Goal: Task Accomplishment & Management: Use online tool/utility

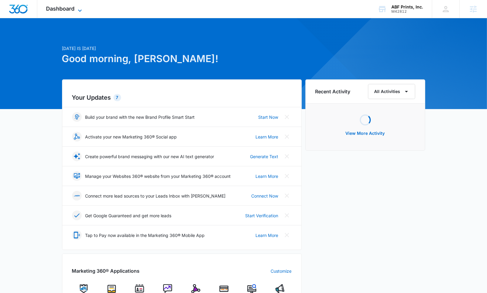
click at [74, 10] on span "Dashboard" at bounding box center [60, 8] width 28 height 6
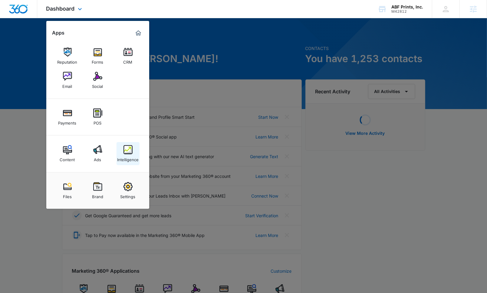
click at [128, 149] on img at bounding box center [127, 149] width 9 height 9
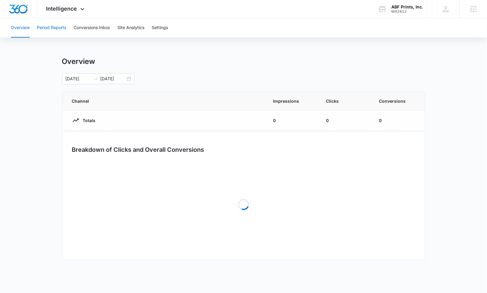
click at [65, 25] on button "Period Reports" at bounding box center [51, 27] width 29 height 19
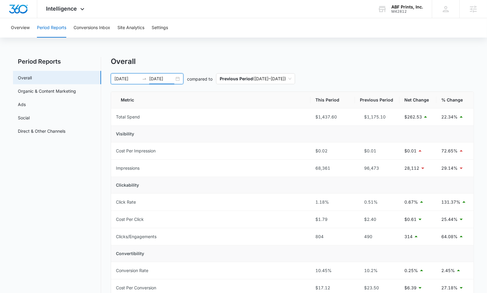
click at [163, 79] on input "[DATE]" at bounding box center [161, 78] width 25 height 7
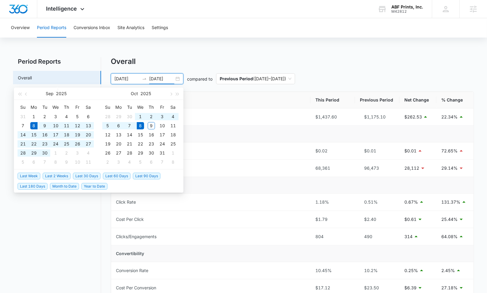
click at [191, 61] on div "Overall" at bounding box center [292, 61] width 363 height 9
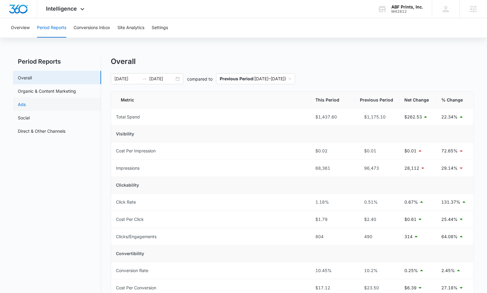
click at [26, 101] on link "Ads" at bounding box center [22, 104] width 8 height 6
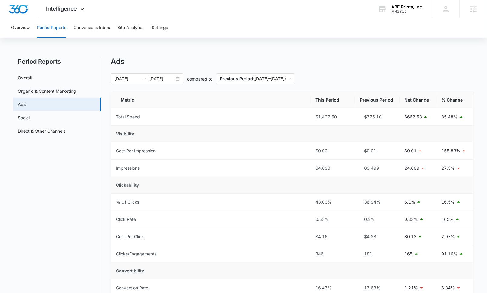
click at [68, 70] on nav "Period Reports Overall Organic & Content Marketing Ads Social Direct & Other Ch…" at bounding box center [57, 247] width 88 height 381
click at [32, 75] on link "Overall" at bounding box center [25, 77] width 14 height 6
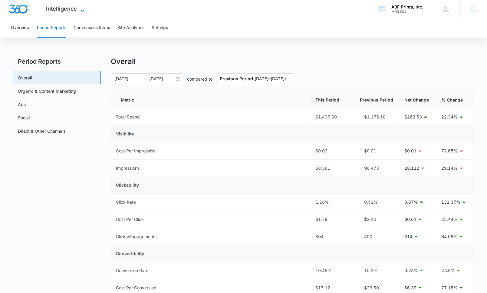
click at [66, 8] on span "Intelligence" at bounding box center [61, 8] width 31 height 6
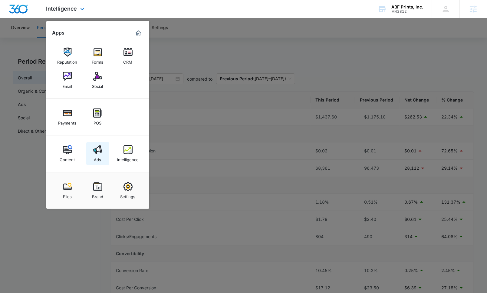
click at [94, 155] on div "Ads" at bounding box center [97, 158] width 7 height 8
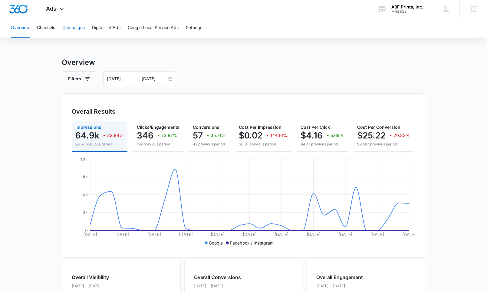
click at [81, 29] on button "Campaigns" at bounding box center [73, 27] width 22 height 19
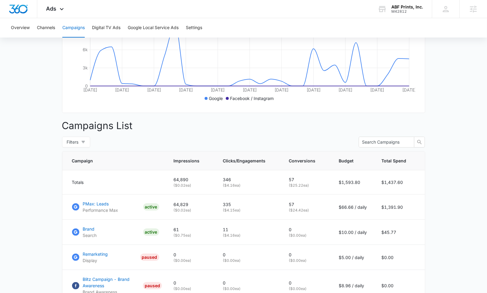
scroll to position [117, 0]
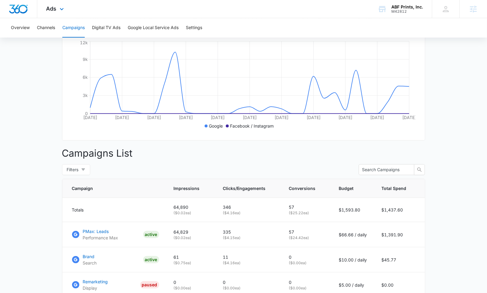
click at [65, 5] on div "Ads Apps Reputation Forms CRM Email Social Payments POS Content Ads Intelligenc…" at bounding box center [55, 9] width 37 height 18
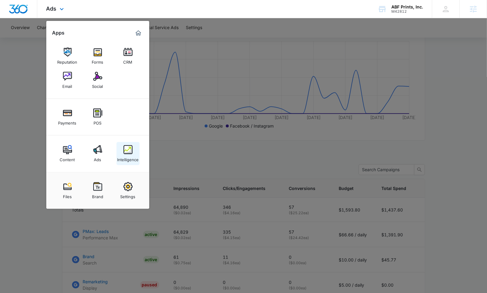
click at [124, 151] on img at bounding box center [127, 149] width 9 height 9
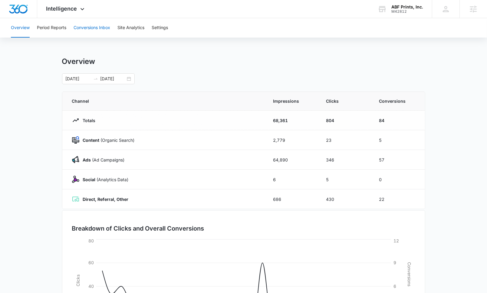
click at [96, 34] on button "Conversions Inbox" at bounding box center [92, 27] width 37 height 19
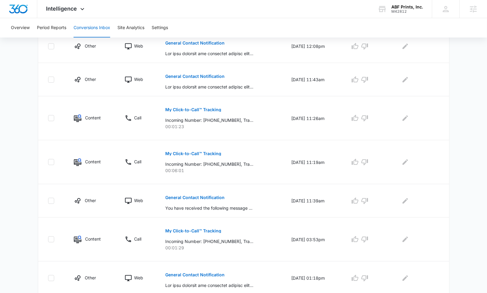
scroll to position [301, 0]
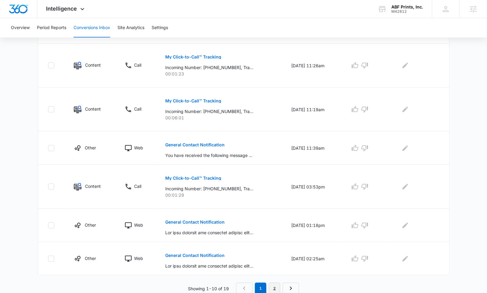
click at [271, 282] on link "2" at bounding box center [274, 287] width 11 height 11
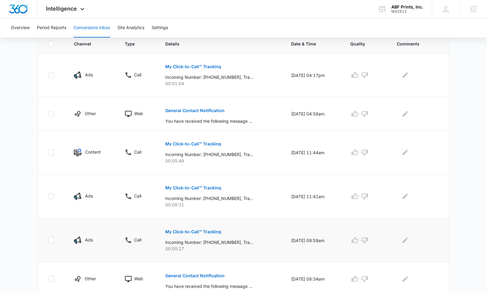
scroll to position [0, 0]
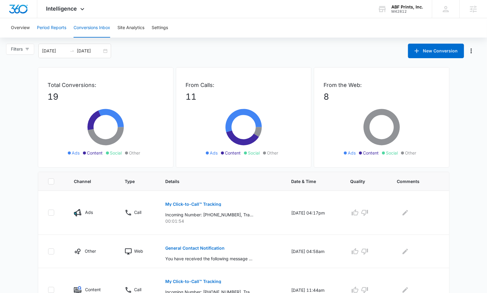
click at [48, 33] on button "Period Reports" at bounding box center [51, 27] width 29 height 19
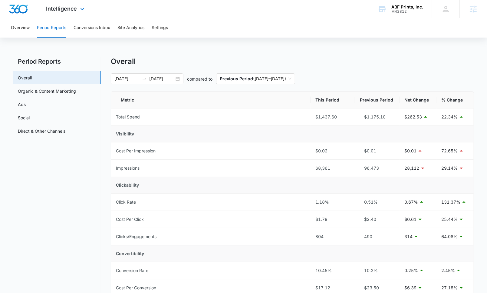
click at [82, 13] on div "Intelligence Apps Reputation Forms CRM Email Social Payments POS Content Ads In…" at bounding box center [66, 9] width 58 height 18
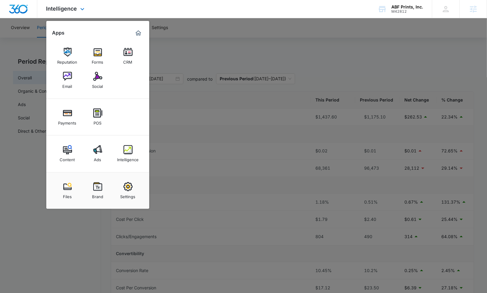
click at [96, 165] on div "Content Ads Intelligence" at bounding box center [97, 153] width 103 height 37
click at [95, 157] on div "Ads" at bounding box center [97, 158] width 7 height 8
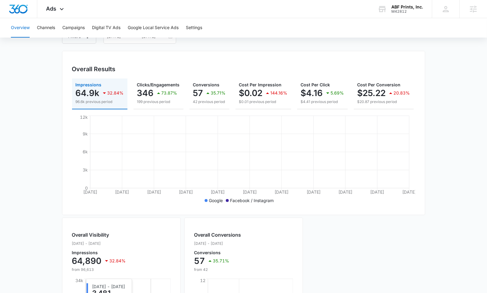
scroll to position [198, 0]
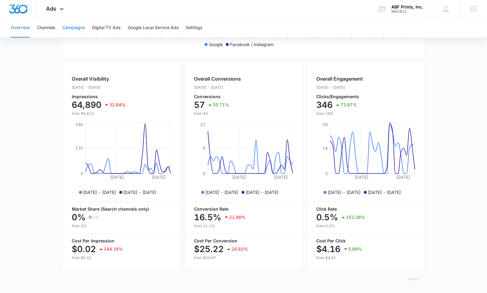
click at [79, 27] on button "Campaigns" at bounding box center [73, 27] width 22 height 19
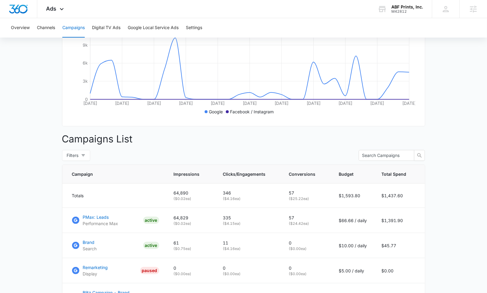
scroll to position [126, 0]
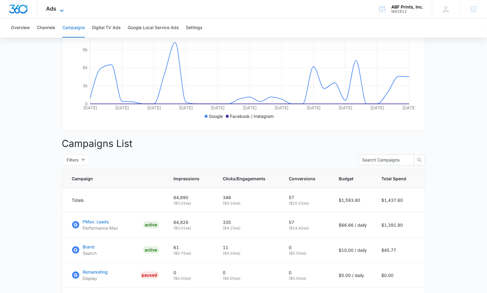
click at [51, 6] on span "Ads" at bounding box center [51, 8] width 10 height 6
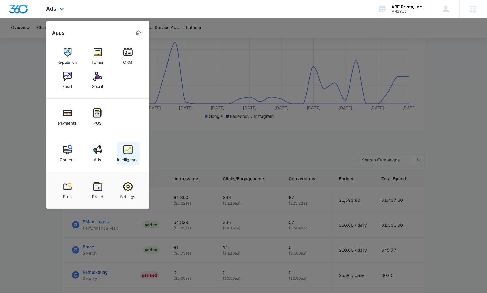
click at [124, 155] on div "Intelligence" at bounding box center [127, 158] width 21 height 8
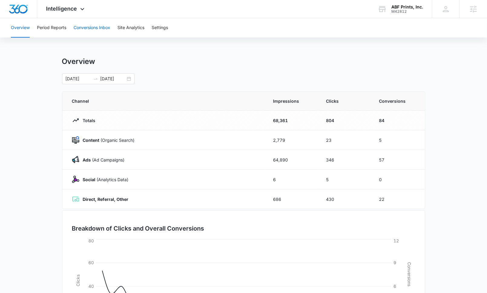
click at [86, 28] on button "Conversions Inbox" at bounding box center [92, 27] width 37 height 19
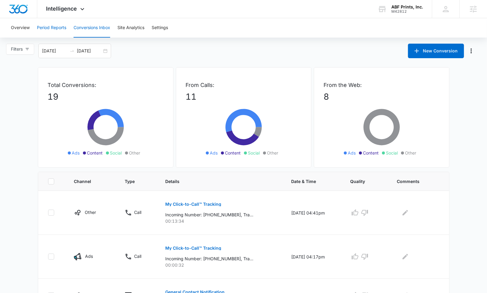
click at [56, 27] on button "Period Reports" at bounding box center [51, 27] width 29 height 19
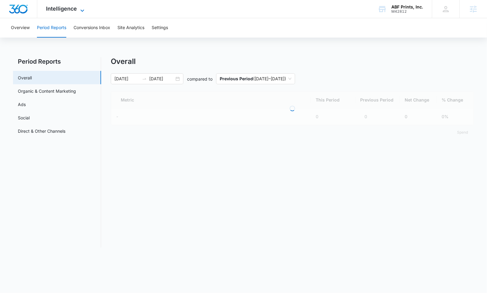
click at [64, 11] on span "Intelligence" at bounding box center [61, 8] width 31 height 6
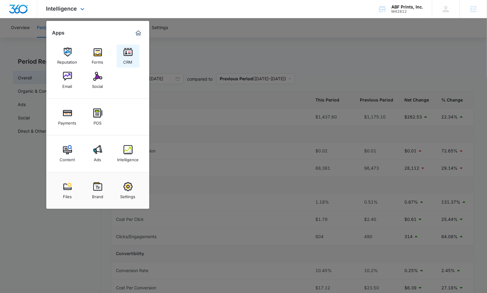
click at [129, 61] on div "CRM" at bounding box center [127, 61] width 9 height 8
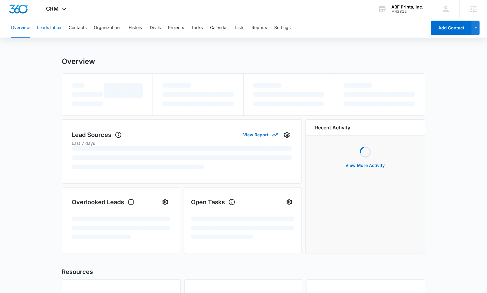
click at [46, 30] on button "Leads Inbox" at bounding box center [49, 27] width 25 height 19
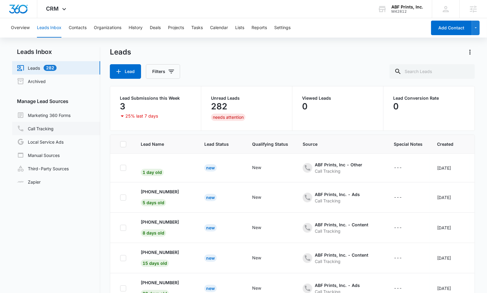
click at [49, 132] on link "Call Tracking" at bounding box center [35, 128] width 37 height 7
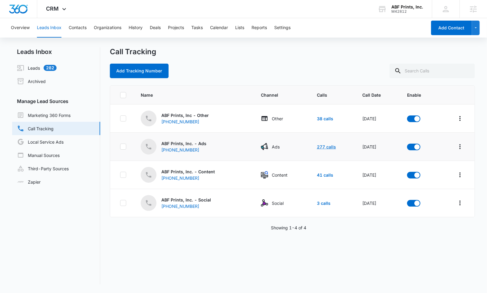
click at [322, 147] on link "277 calls" at bounding box center [326, 146] width 19 height 5
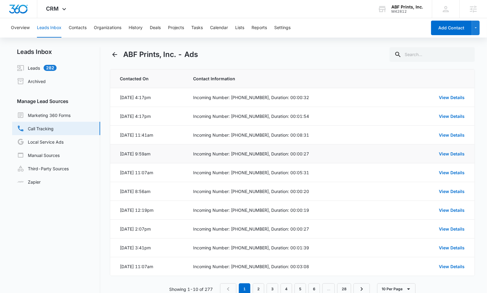
scroll to position [15, 0]
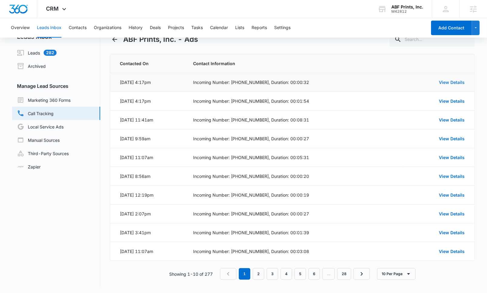
click at [456, 83] on link "View Details" at bounding box center [452, 82] width 26 height 5
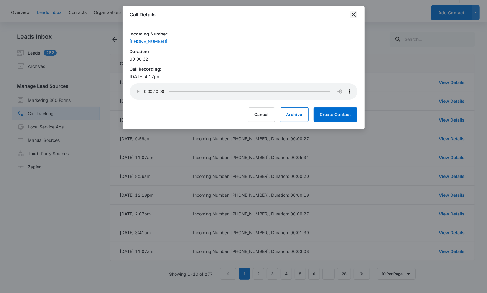
click at [351, 16] on icon "close" at bounding box center [353, 14] width 7 height 7
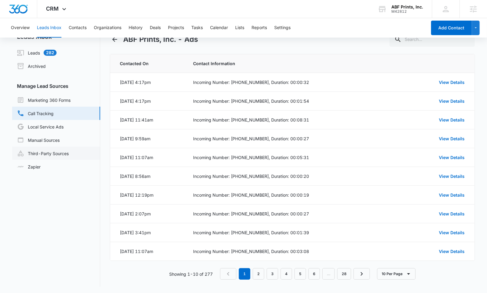
click at [60, 150] on link "Third-Party Sources" at bounding box center [43, 152] width 52 height 7
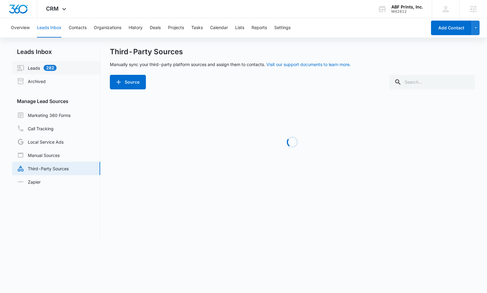
click at [56, 65] on link "Leads 282" at bounding box center [37, 67] width 40 height 7
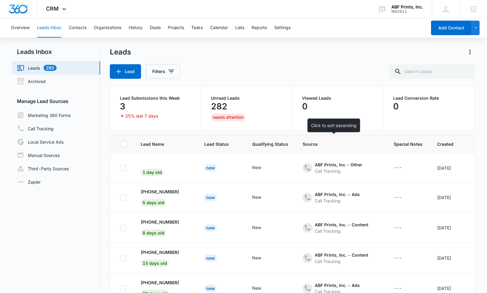
click at [307, 143] on span "Source" at bounding box center [337, 144] width 68 height 6
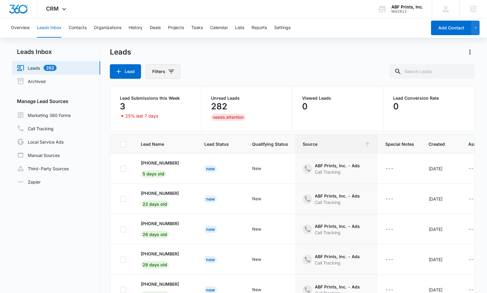
click at [175, 67] on button "Filters" at bounding box center [163, 71] width 34 height 15
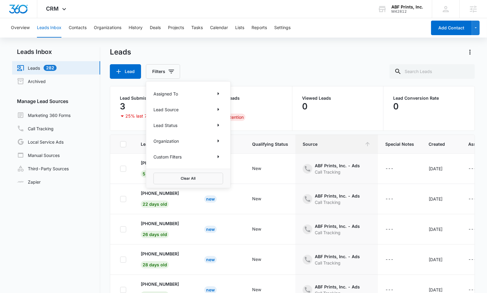
click at [181, 109] on div "Lead Source" at bounding box center [188, 109] width 70 height 10
click at [214, 108] on button "Show Lead Source filters" at bounding box center [218, 109] width 10 height 10
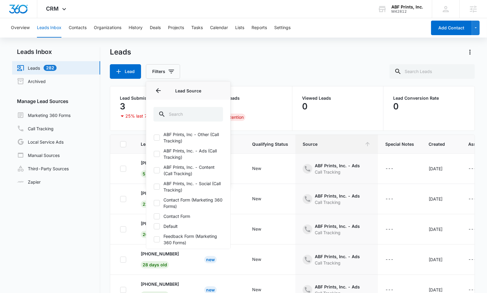
click at [203, 154] on label "ABF Prints, Inc. - Ads (Call Tracking)" at bounding box center [188, 153] width 70 height 13
click at [154, 154] on input "ABF Prints, Inc. - Ads (Call Tracking)" at bounding box center [153, 154] width 0 height 0
checkbox input "true"
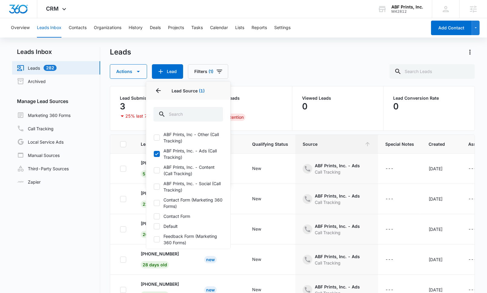
click at [312, 61] on div "Leads Actions Lead Filters (1) Assigned To Lead Source 1 Lead Source (1) ABF Pr…" at bounding box center [292, 62] width 365 height 31
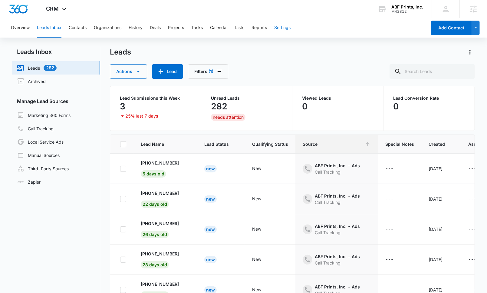
click at [285, 32] on button "Settings" at bounding box center [282, 27] width 16 height 19
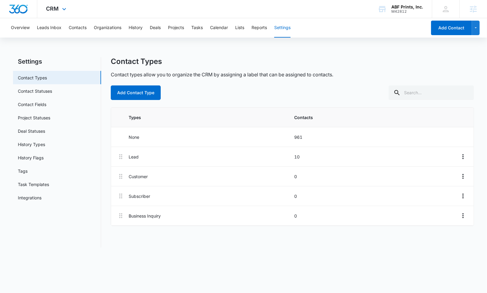
click at [63, 3] on div "CRM Apps Reputation Forms CRM Email Social Payments POS Content Ads Intelligenc…" at bounding box center [57, 9] width 40 height 18
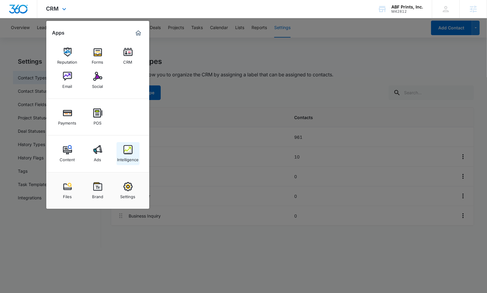
click at [119, 162] on link "Intelligence" at bounding box center [127, 153] width 23 height 23
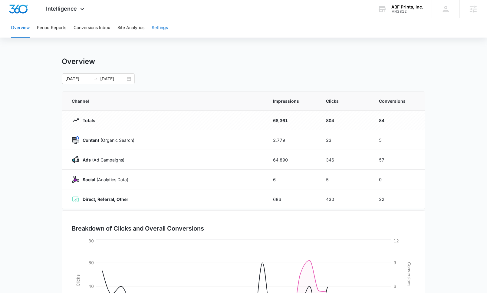
click at [164, 28] on button "Settings" at bounding box center [160, 27] width 16 height 19
